Goal: Task Accomplishment & Management: Manage account settings

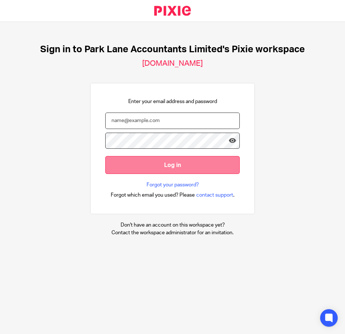
type input "[EMAIL_ADDRESS][DOMAIN_NAME]"
click at [160, 164] on input "Log in" at bounding box center [172, 165] width 135 height 18
